Goal: Transaction & Acquisition: Book appointment/travel/reservation

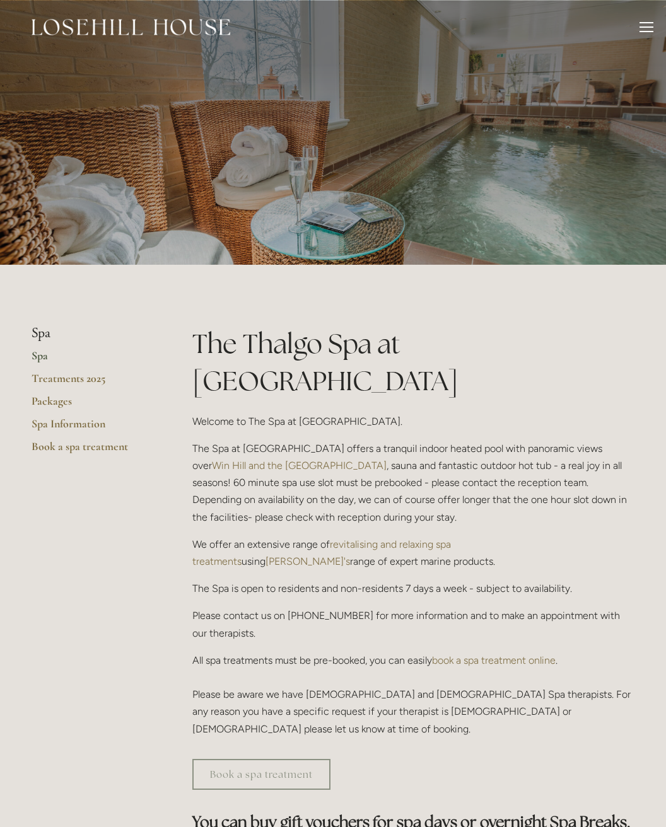
click at [45, 361] on link "Spa" at bounding box center [92, 360] width 120 height 23
click at [657, 22] on header "Rooms Rooms Your Stay Book a stay Offers Spa" at bounding box center [333, 27] width 666 height 54
click at [652, 25] on div at bounding box center [646, 29] width 14 height 14
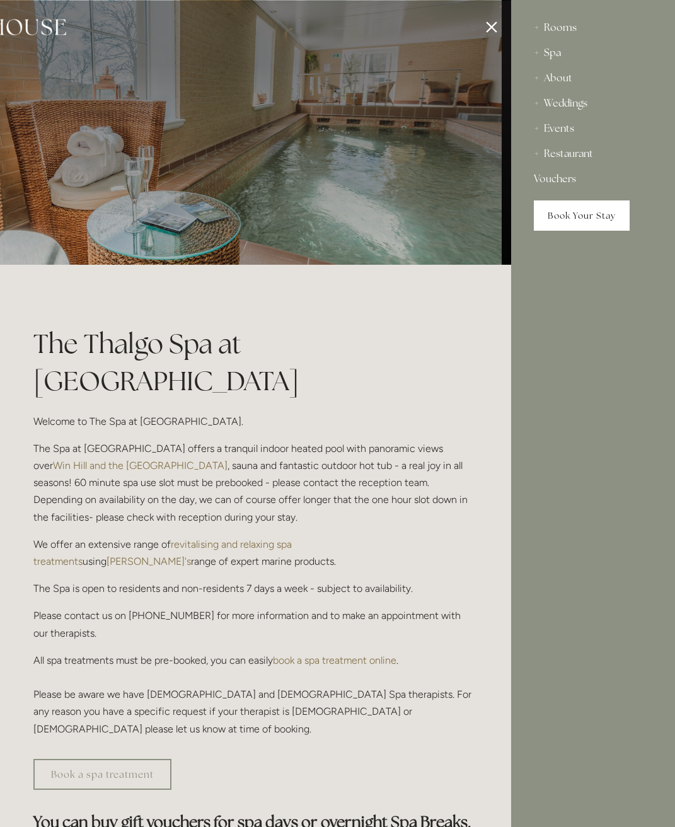
click at [563, 214] on link "Book Your Stay" at bounding box center [582, 216] width 96 height 30
click at [478, 27] on div at bounding box center [173, 413] width 675 height 827
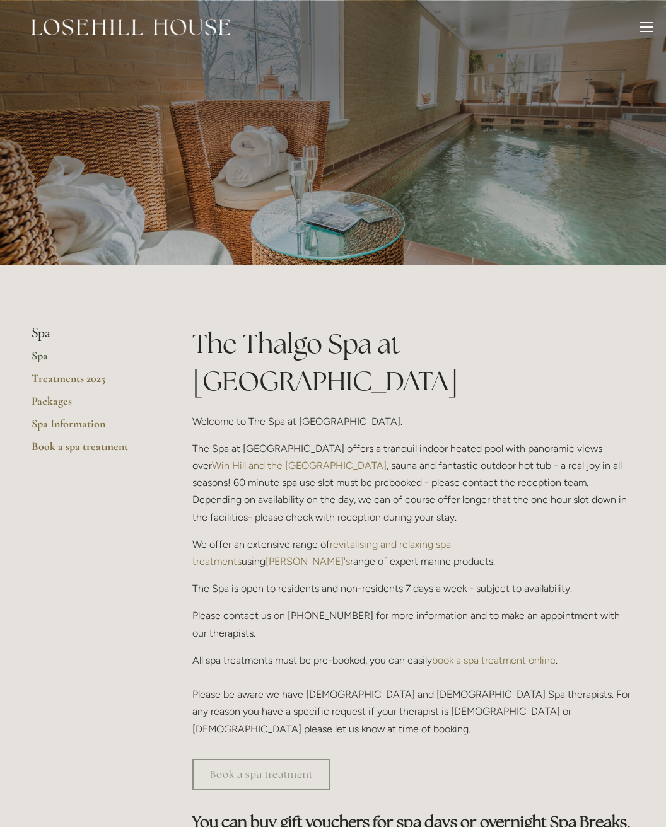
click at [487, 27] on div "Rooms Rooms Your Stay Book a stay Offers Spa About" at bounding box center [333, 27] width 641 height 54
click at [646, 29] on div at bounding box center [646, 29] width 14 height 14
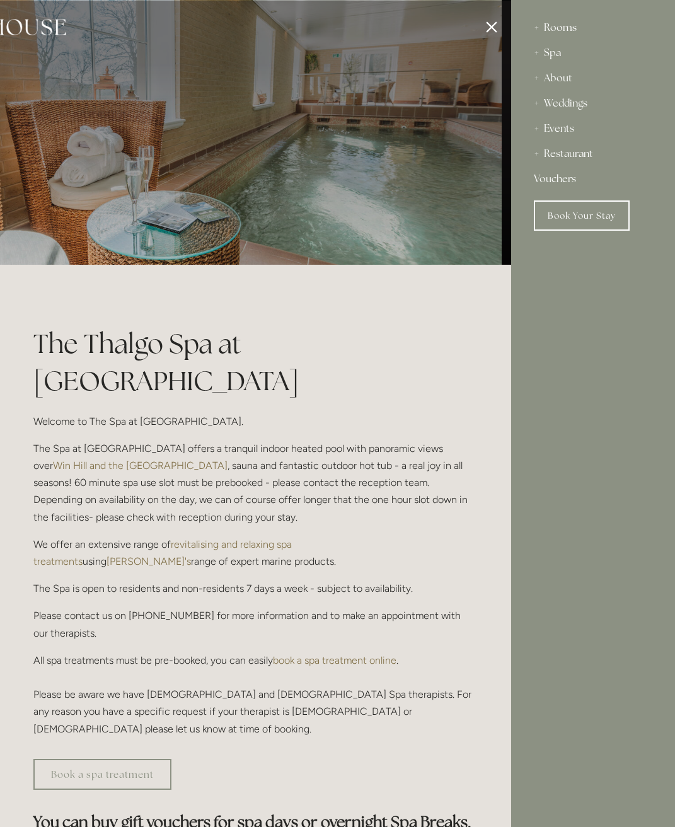
click at [559, 30] on div "Rooms" at bounding box center [593, 27] width 119 height 25
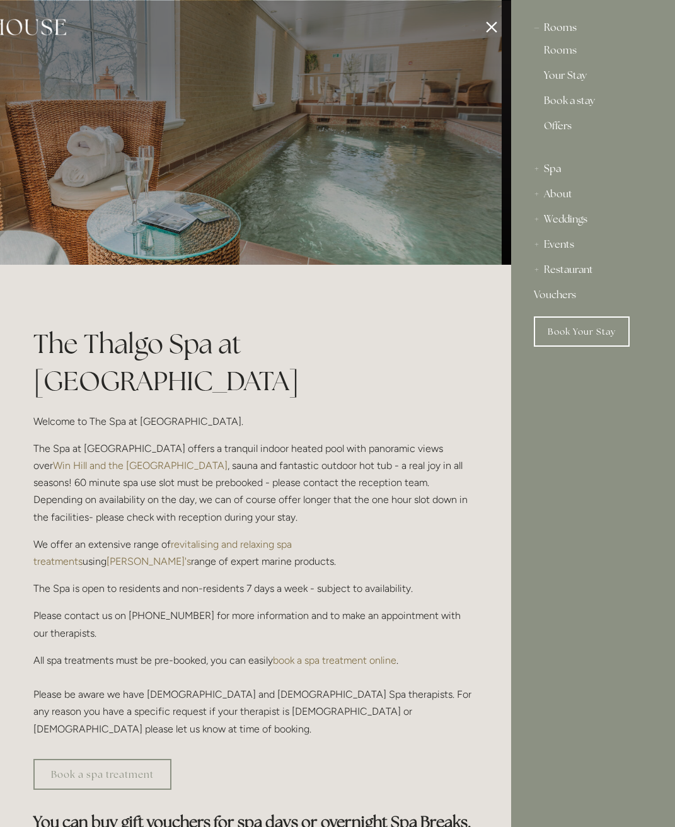
click at [553, 30] on div "Rooms" at bounding box center [593, 27] width 119 height 25
